Goal: Task Accomplishment & Management: Manage account settings

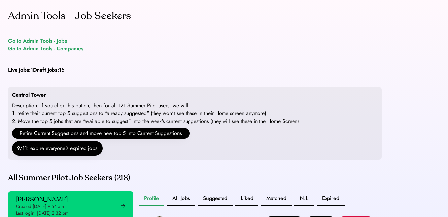
click at [38, 42] on div "Go to Admin Tools - Jobs" at bounding box center [37, 41] width 59 height 8
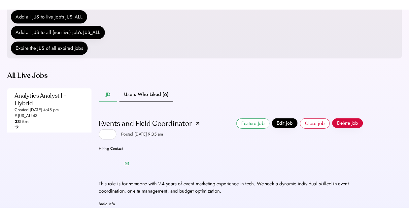
scroll to position [130, 0]
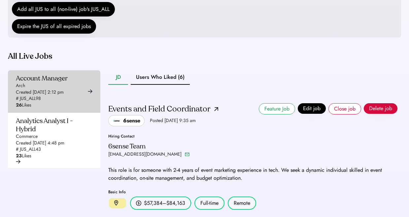
click at [61, 83] on div "Account Manager" at bounding box center [42, 78] width 52 height 8
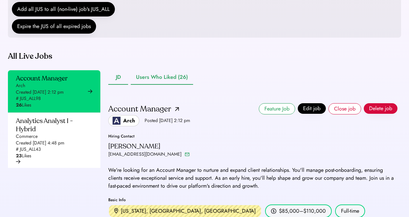
click at [174, 85] on button "Users Who Liked (26)" at bounding box center [162, 77] width 62 height 15
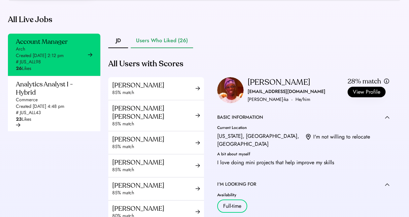
scroll to position [199, 0]
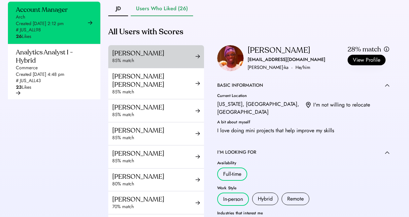
click at [165, 64] on div "85% match" at bounding box center [153, 60] width 83 height 7
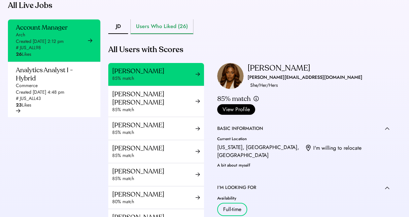
click at [181, 34] on button "Users Who Liked (26)" at bounding box center [162, 26] width 62 height 15
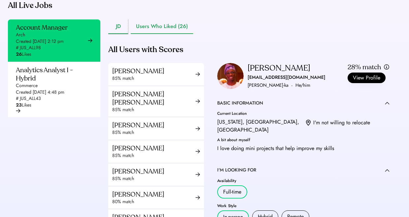
click at [117, 34] on button "JD" at bounding box center [118, 26] width 20 height 15
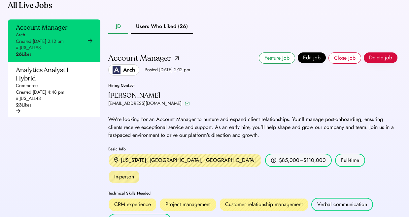
click at [145, 50] on div "JD Users Who Liked (26) Account Manager Arch Posted Aug 6, 2025 2:12 pm Feature…" at bounding box center [252, 151] width 289 height 264
click at [147, 34] on button "Users Who Liked (26)" at bounding box center [162, 26] width 62 height 15
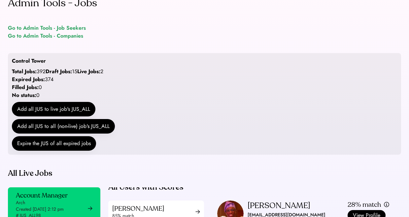
scroll to position [10, 0]
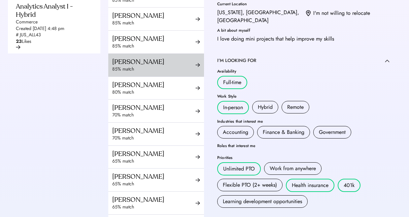
scroll to position [0, 0]
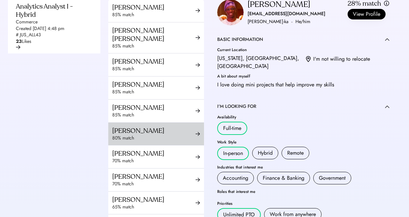
click at [154, 135] on div "[PERSON_NAME]" at bounding box center [153, 131] width 83 height 8
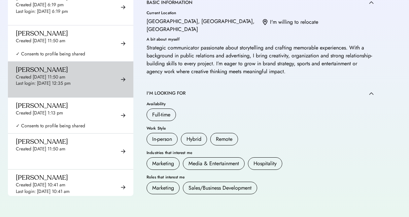
scroll to position [4173, 0]
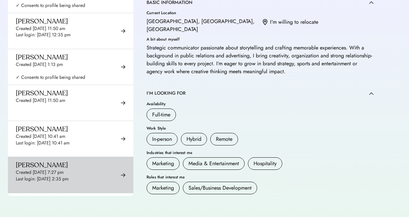
click at [64, 169] on div "Created [DATE] 7:27 pm" at bounding box center [40, 172] width 48 height 7
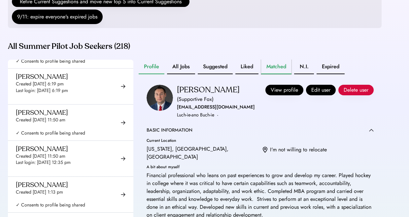
click at [283, 70] on button "Matched" at bounding box center [276, 67] width 30 height 15
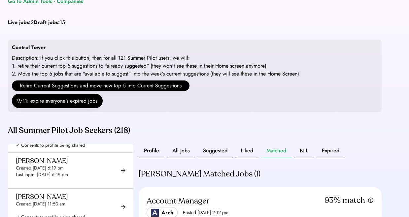
scroll to position [30, 0]
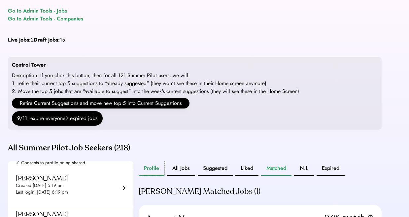
click at [159, 176] on button "Profile" at bounding box center [152, 169] width 26 height 15
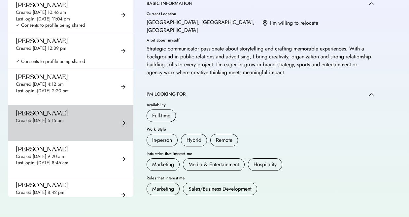
scroll to position [4950, 0]
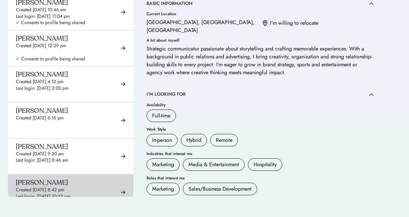
click at [63, 194] on div "Last login: [DATE] 10:33 pm" at bounding box center [43, 197] width 55 height 7
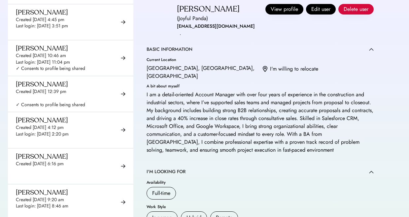
scroll to position [113, 0]
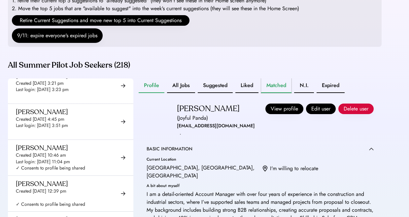
click at [279, 93] on button "Matched" at bounding box center [276, 86] width 30 height 15
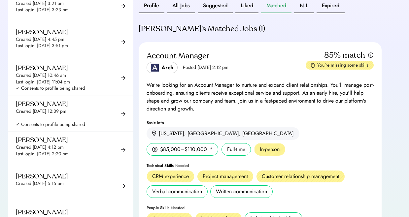
scroll to position [192, 0]
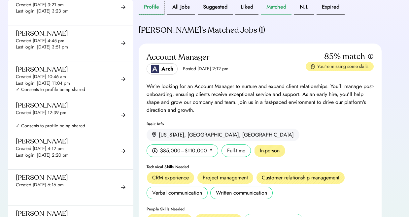
click at [154, 15] on button "Profile" at bounding box center [152, 7] width 26 height 15
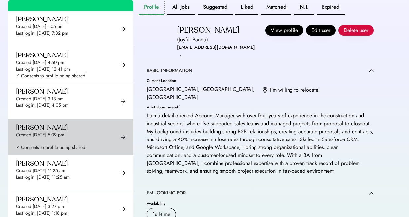
scroll to position [5386, 0]
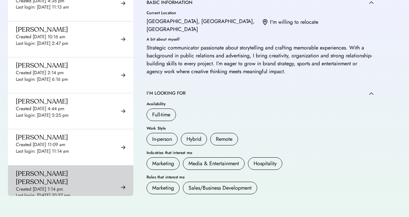
scroll to position [5607, 0]
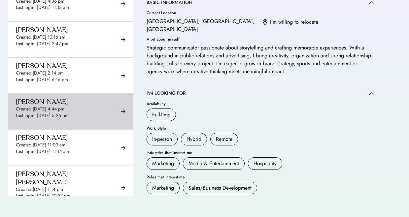
click at [69, 113] on div "Last login: [DATE] 5:25 pm" at bounding box center [42, 116] width 53 height 7
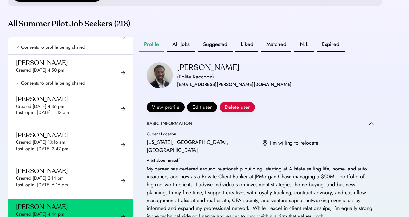
scroll to position [120, 0]
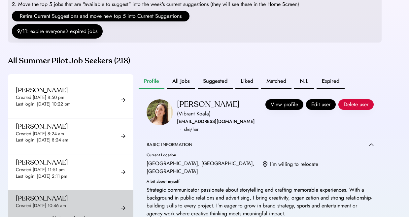
scroll to position [963, 0]
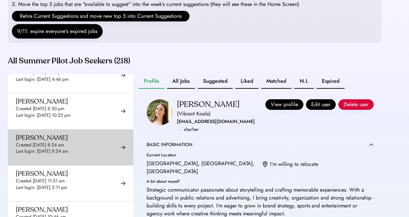
click at [56, 146] on div "Created [DATE] 8:24 am" at bounding box center [40, 145] width 48 height 7
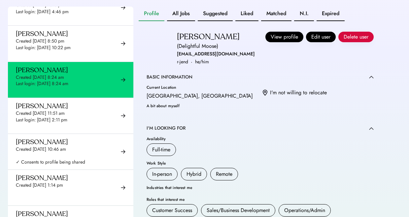
scroll to position [155, 0]
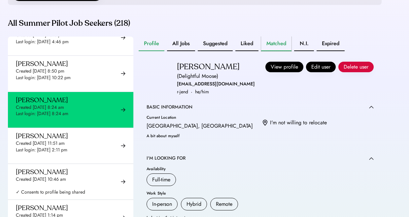
click at [273, 51] on button "Matched" at bounding box center [276, 44] width 30 height 15
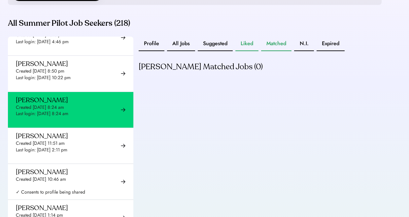
click at [243, 51] on button "Liked" at bounding box center [247, 44] width 23 height 15
click at [155, 51] on button "Profile" at bounding box center [152, 44] width 26 height 15
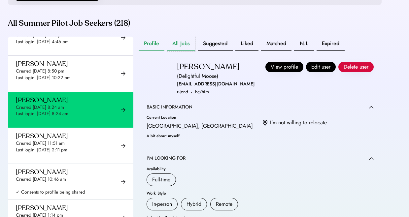
click at [181, 50] on button "All Jobs" at bounding box center [181, 44] width 28 height 15
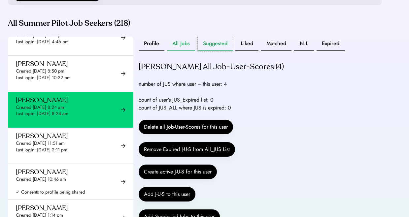
click at [211, 51] on button "Suggested" at bounding box center [215, 44] width 35 height 15
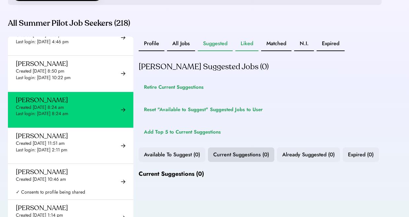
click at [243, 51] on button "Liked" at bounding box center [247, 44] width 23 height 15
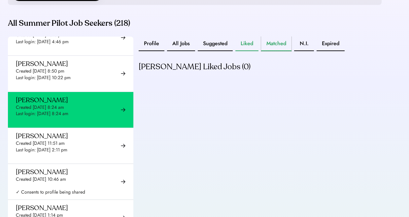
click at [278, 51] on button "Matched" at bounding box center [276, 44] width 30 height 15
click at [153, 51] on button "Profile" at bounding box center [152, 44] width 26 height 15
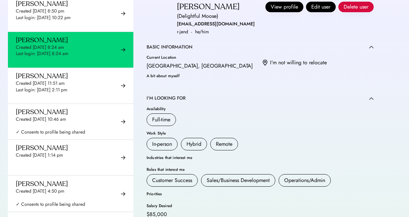
scroll to position [189, 0]
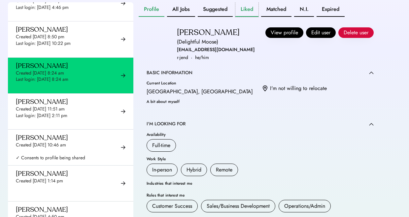
click at [246, 17] on button "Liked" at bounding box center [247, 9] width 23 height 15
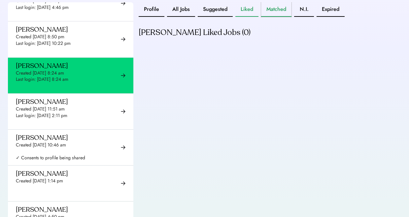
click at [266, 17] on button "Matched" at bounding box center [276, 9] width 30 height 15
click at [197, 17] on div "Profile All Jobs Suggested Liked Matched N.I. Expired" at bounding box center [242, 9] width 206 height 15
click at [177, 17] on button "All Jobs" at bounding box center [181, 9] width 28 height 15
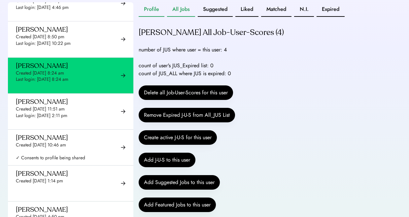
click at [150, 17] on button "Profile" at bounding box center [152, 9] width 26 height 15
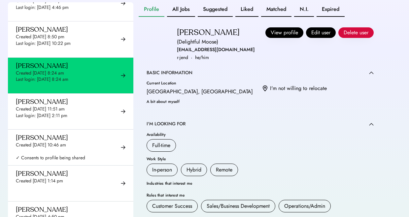
scroll to position [170, 0]
